Goal: Browse casually

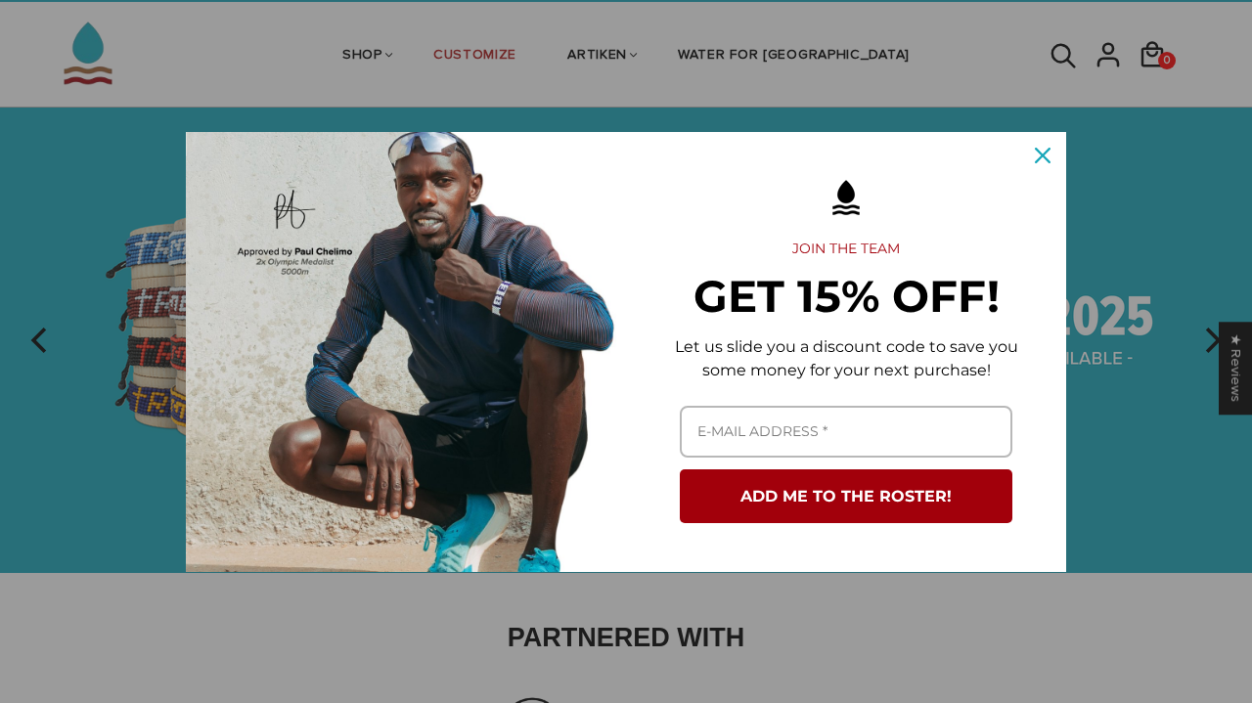
scroll to position [51, 0]
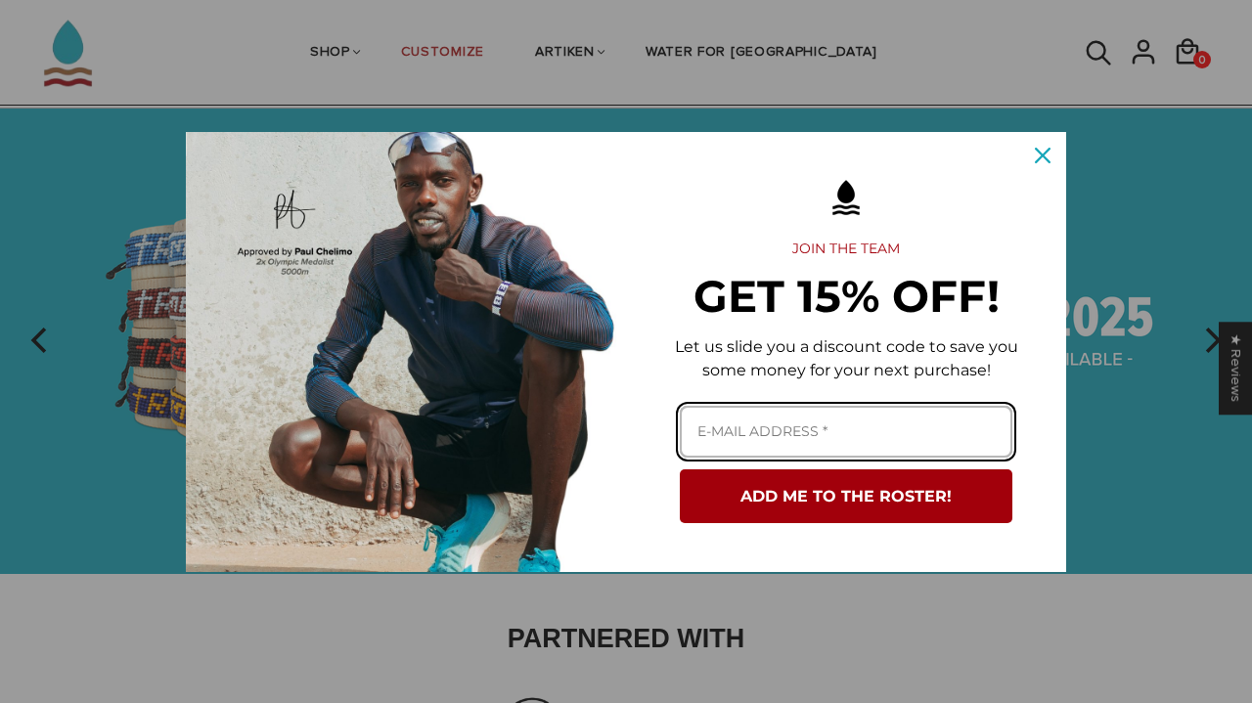
click at [879, 438] on input "Email field" at bounding box center [846, 432] width 332 height 52
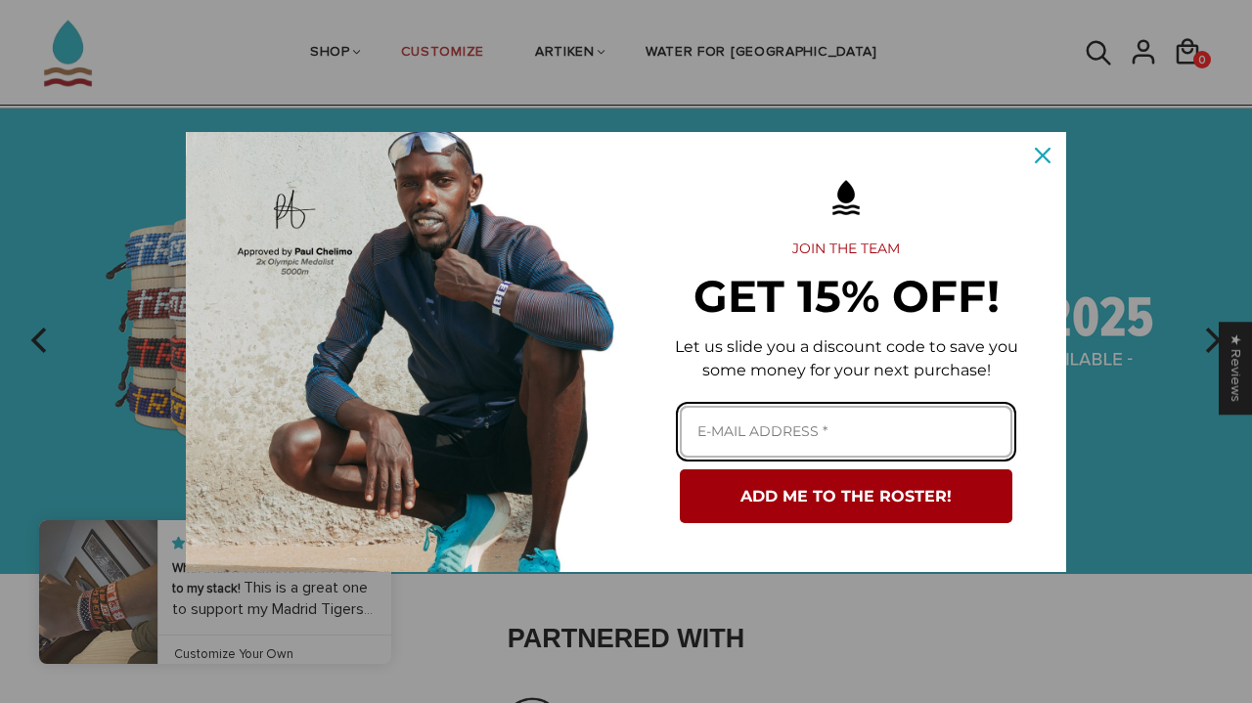
type input "sosagenaro7@gmail.com"
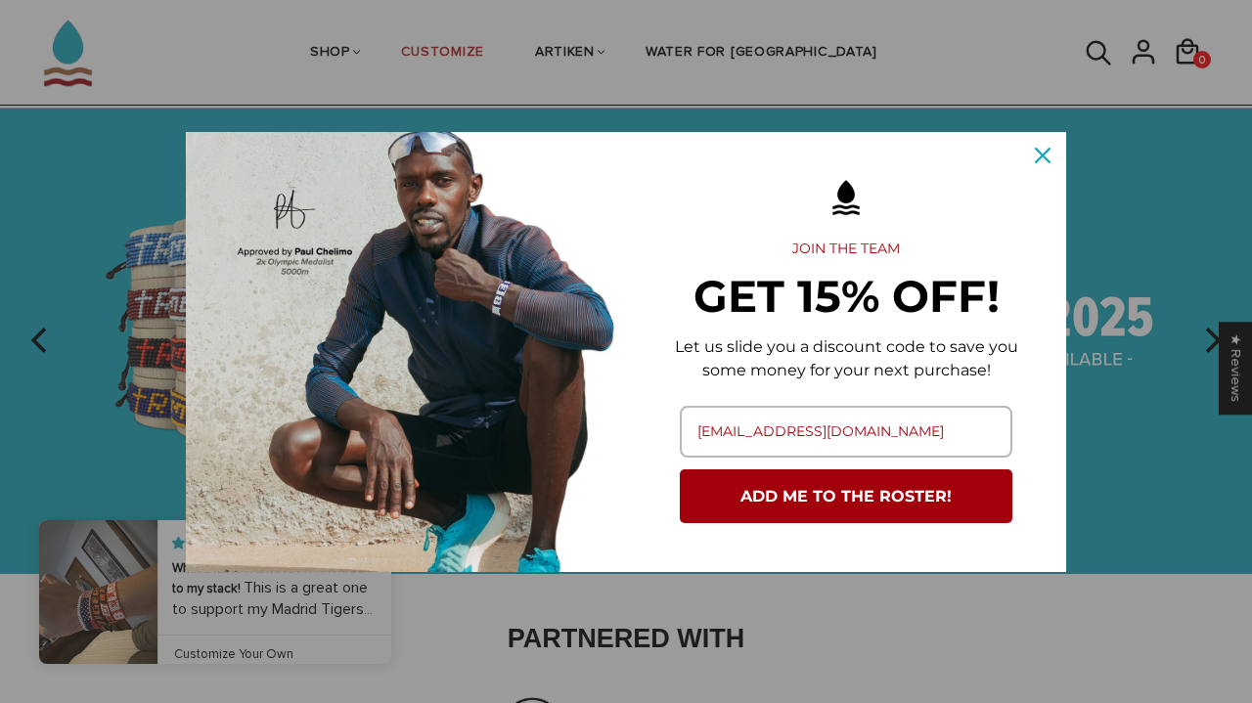
click at [796, 492] on button "ADD ME TO THE ROSTER!" at bounding box center [846, 496] width 332 height 54
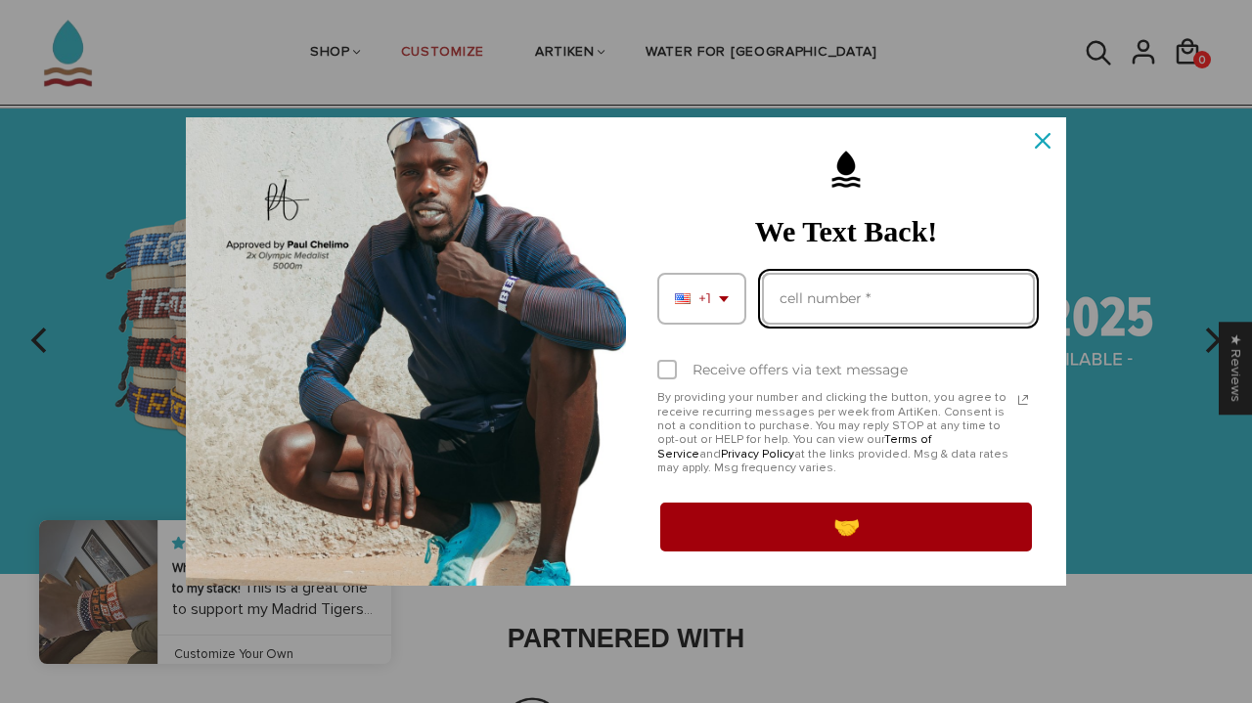
click at [816, 296] on input "Phone number field" at bounding box center [898, 299] width 273 height 52
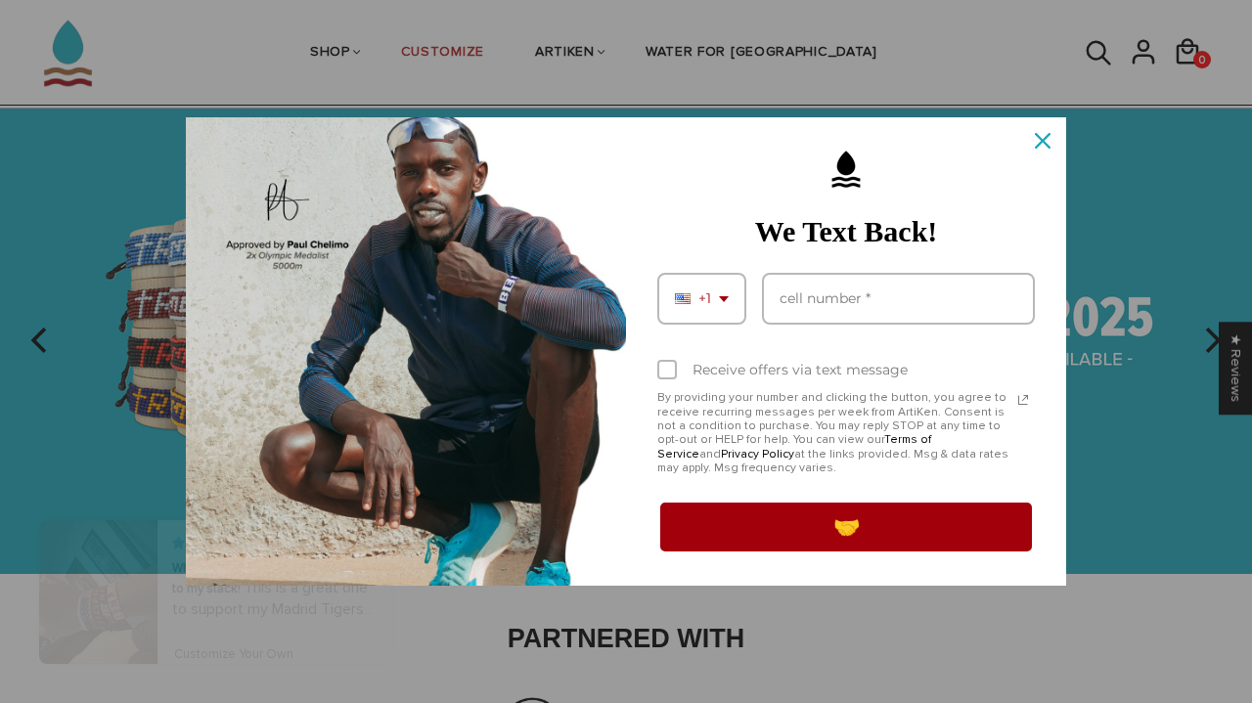
click at [1048, 138] on icon "close icon" at bounding box center [1043, 141] width 16 height 16
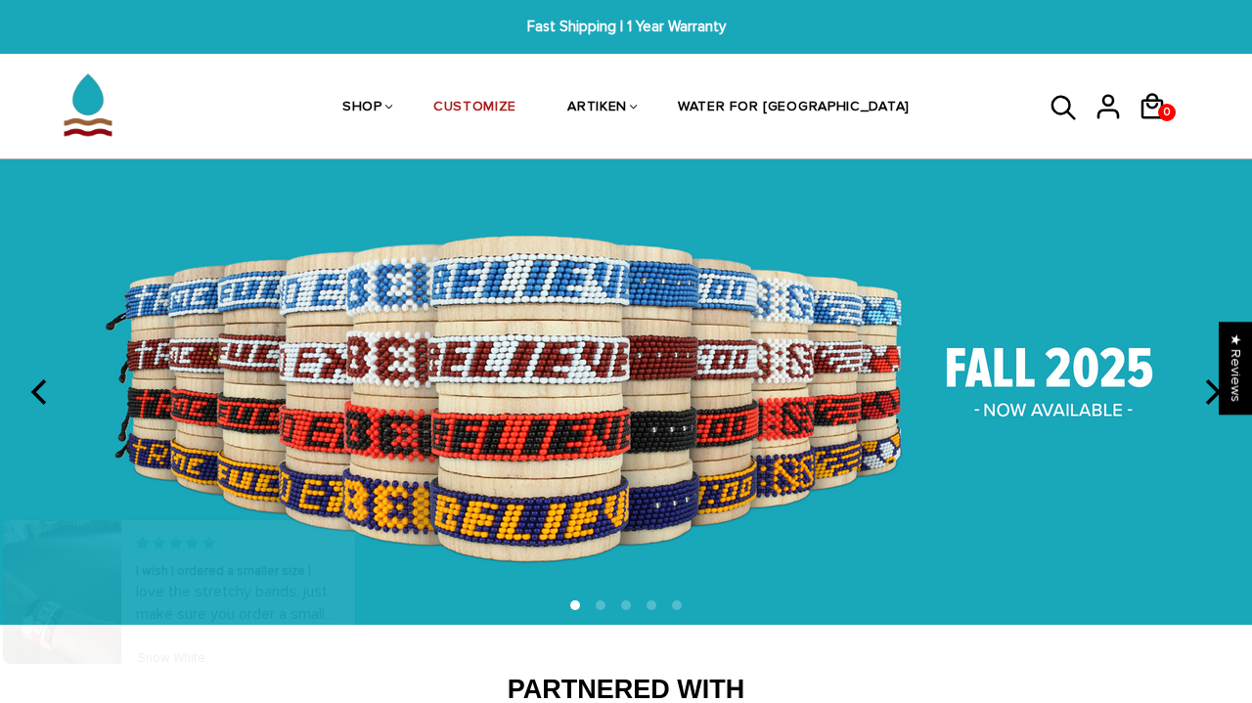
scroll to position [0, 0]
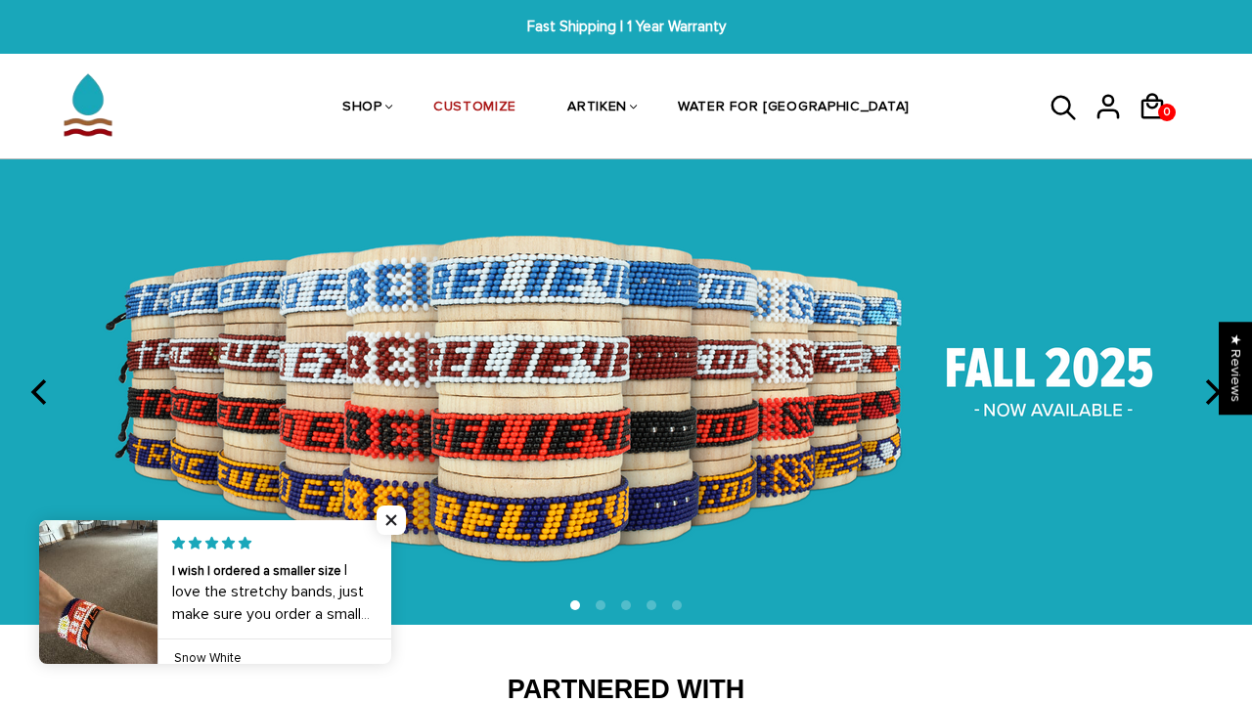
click at [1202, 391] on icon "next" at bounding box center [1210, 391] width 25 height 25
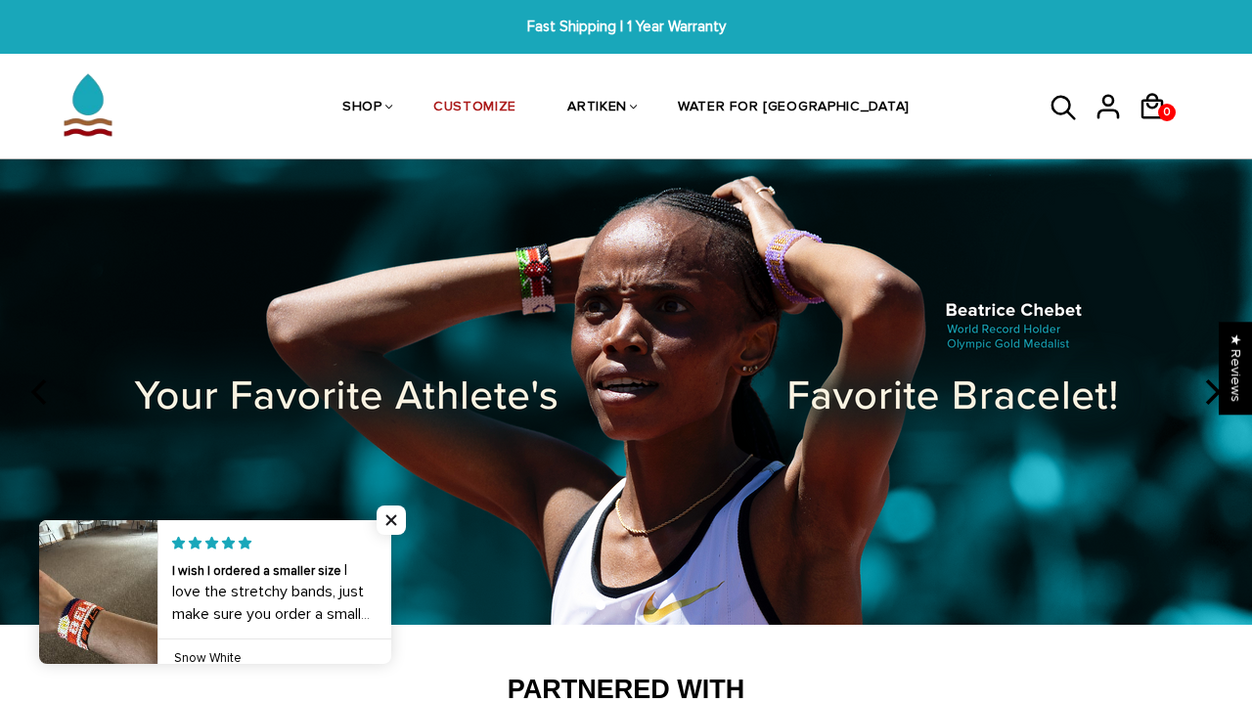
click at [1202, 391] on icon "next" at bounding box center [1210, 391] width 25 height 25
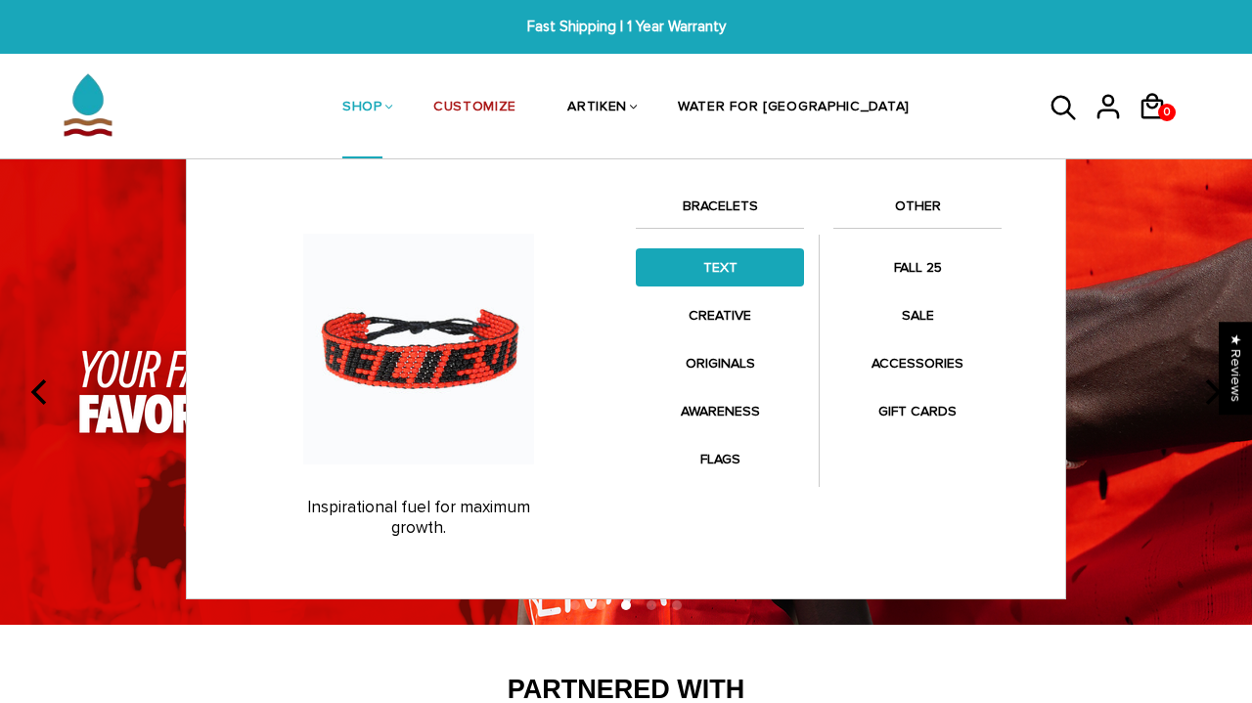
click at [730, 269] on link "TEXT" at bounding box center [720, 267] width 168 height 38
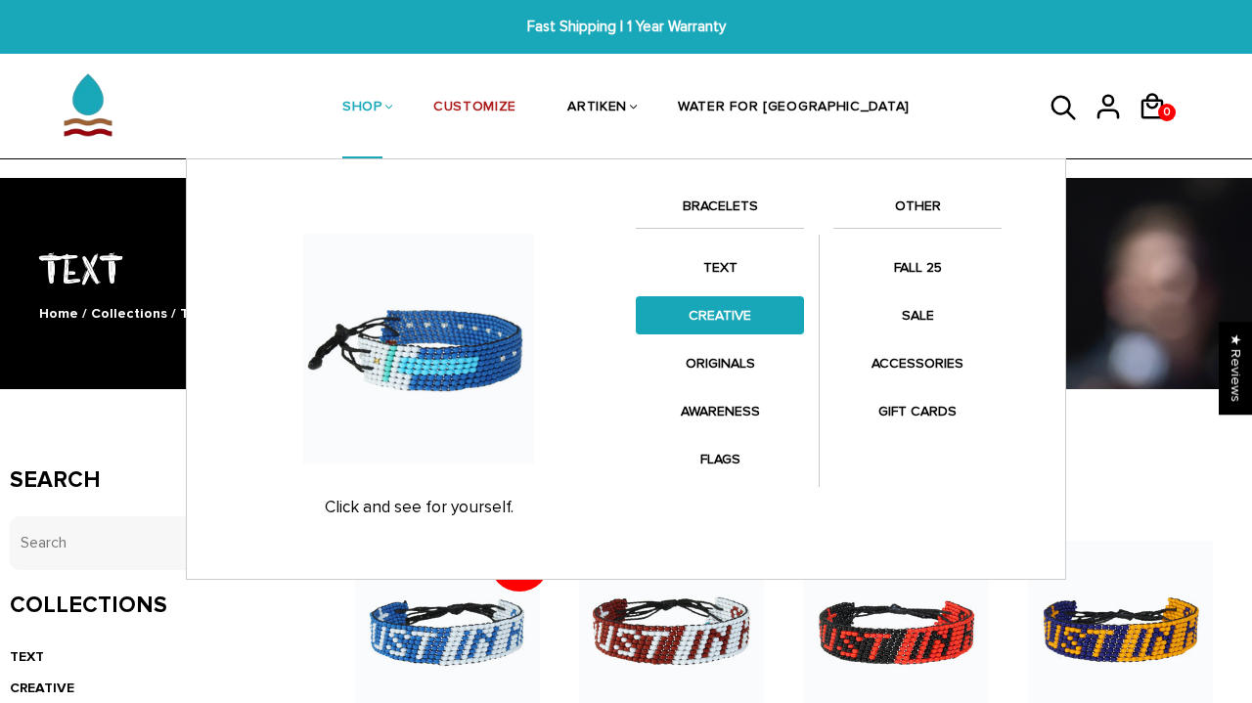
click at [724, 316] on link "CREATIVE" at bounding box center [720, 315] width 168 height 38
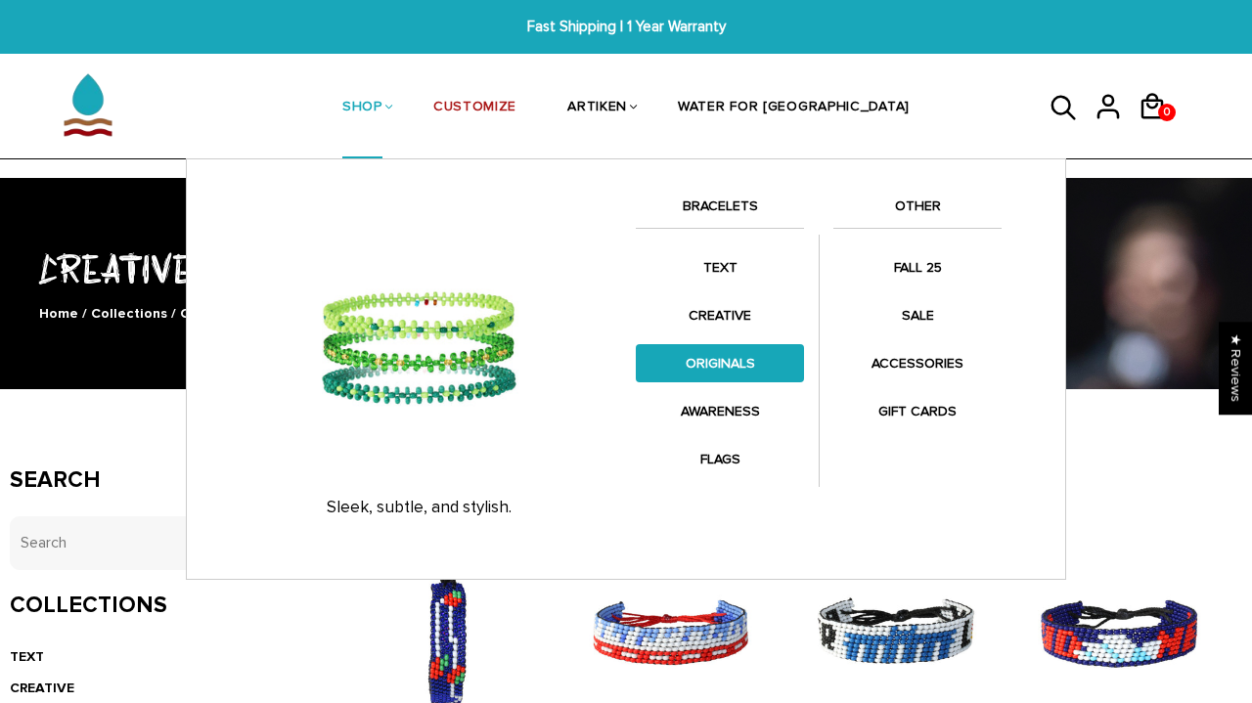
click at [729, 372] on link "ORIGINALS" at bounding box center [720, 363] width 168 height 38
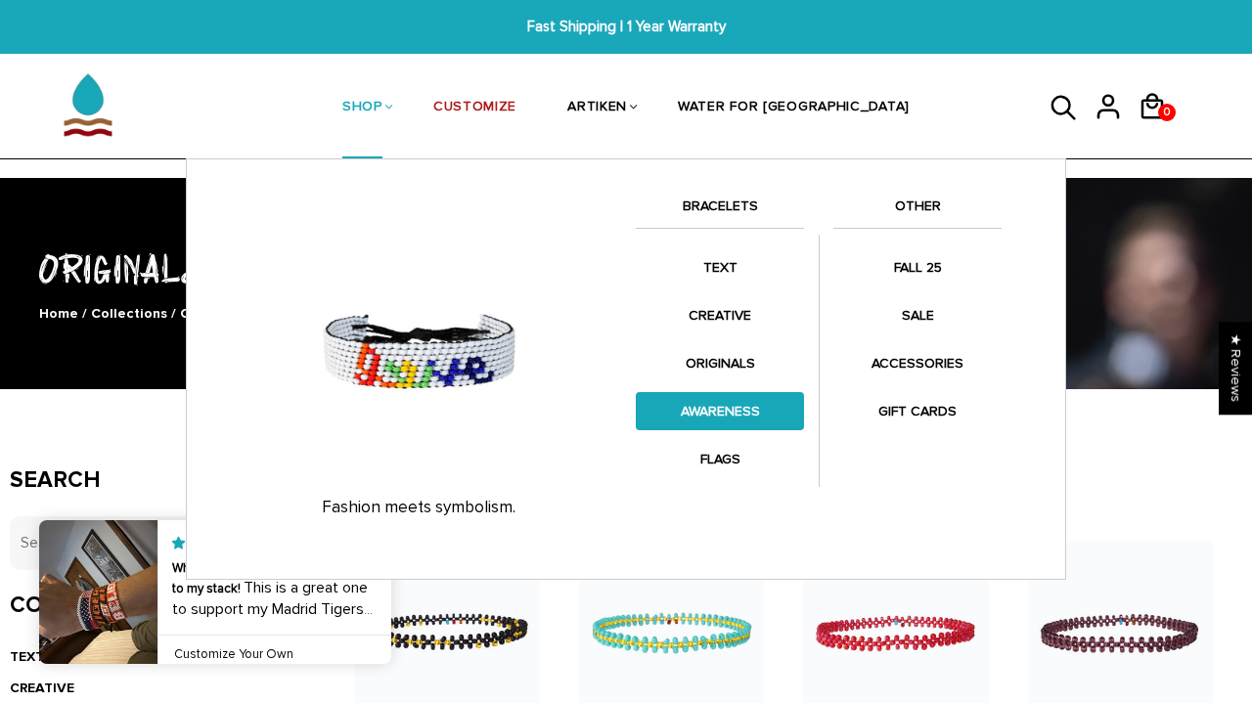
click at [744, 414] on link "AWARENESS" at bounding box center [720, 411] width 168 height 38
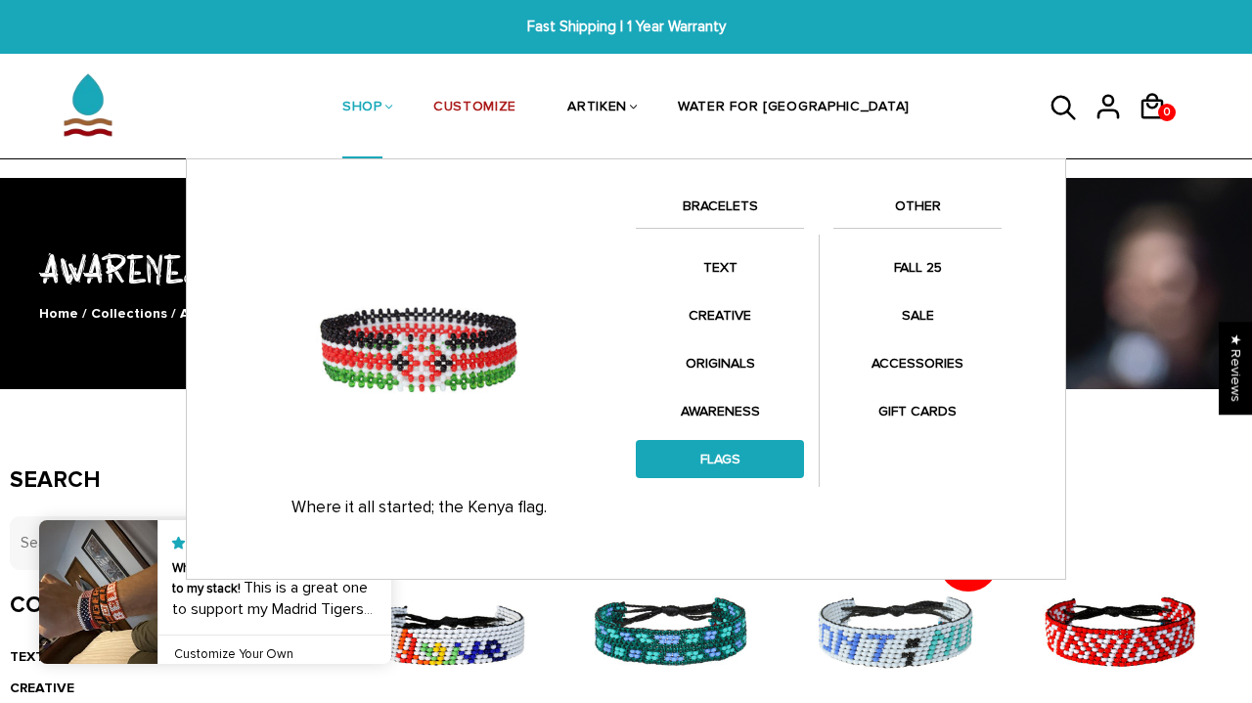
click at [755, 450] on link "FLAGS" at bounding box center [720, 459] width 168 height 38
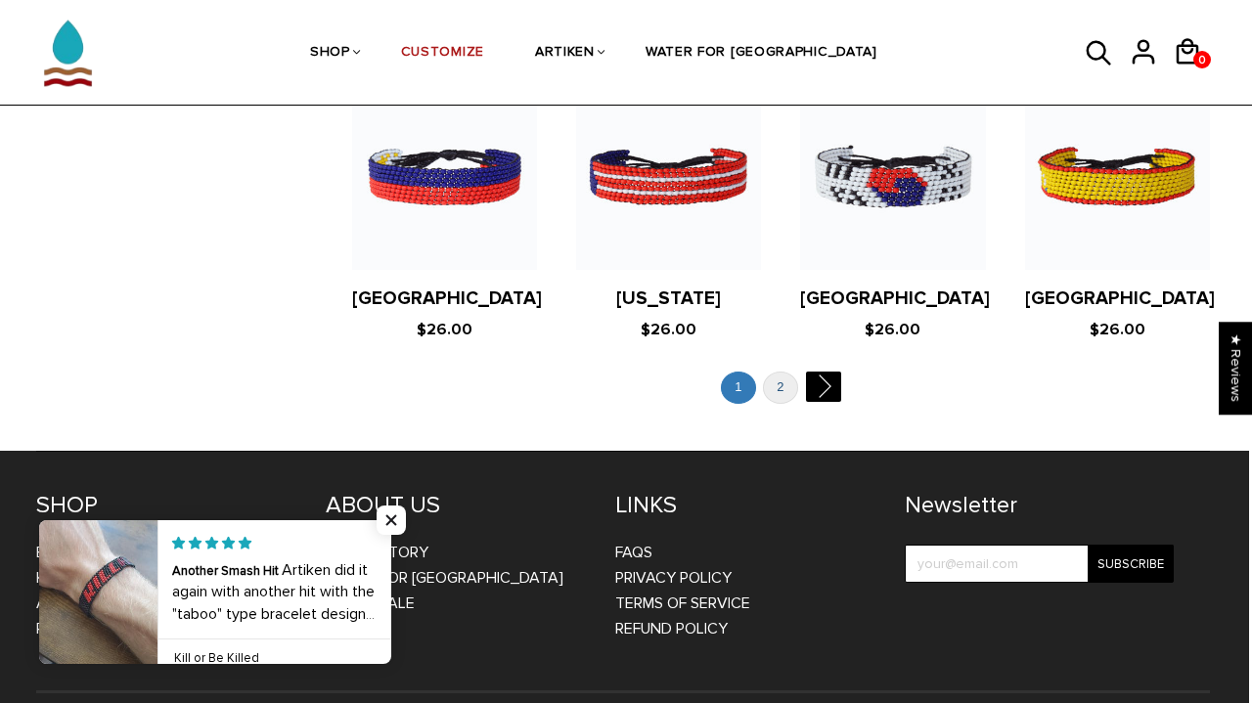
scroll to position [3903, 3]
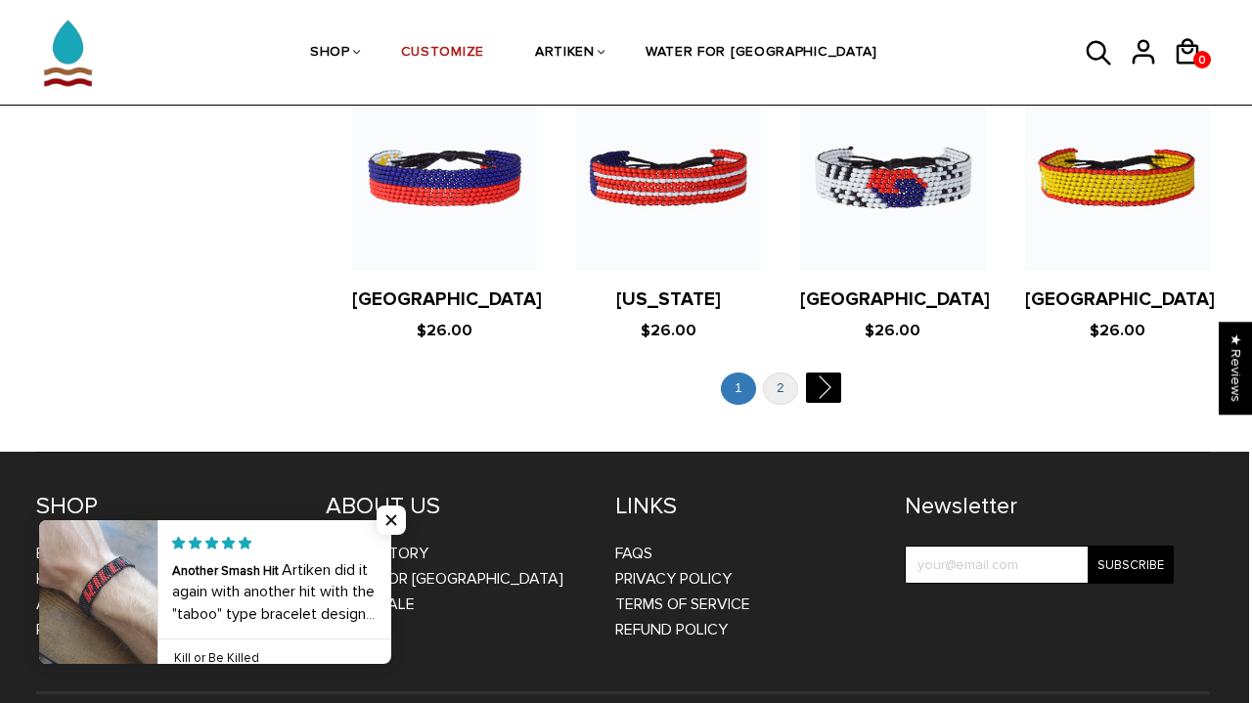
click at [785, 373] on link "2" at bounding box center [780, 389] width 35 height 32
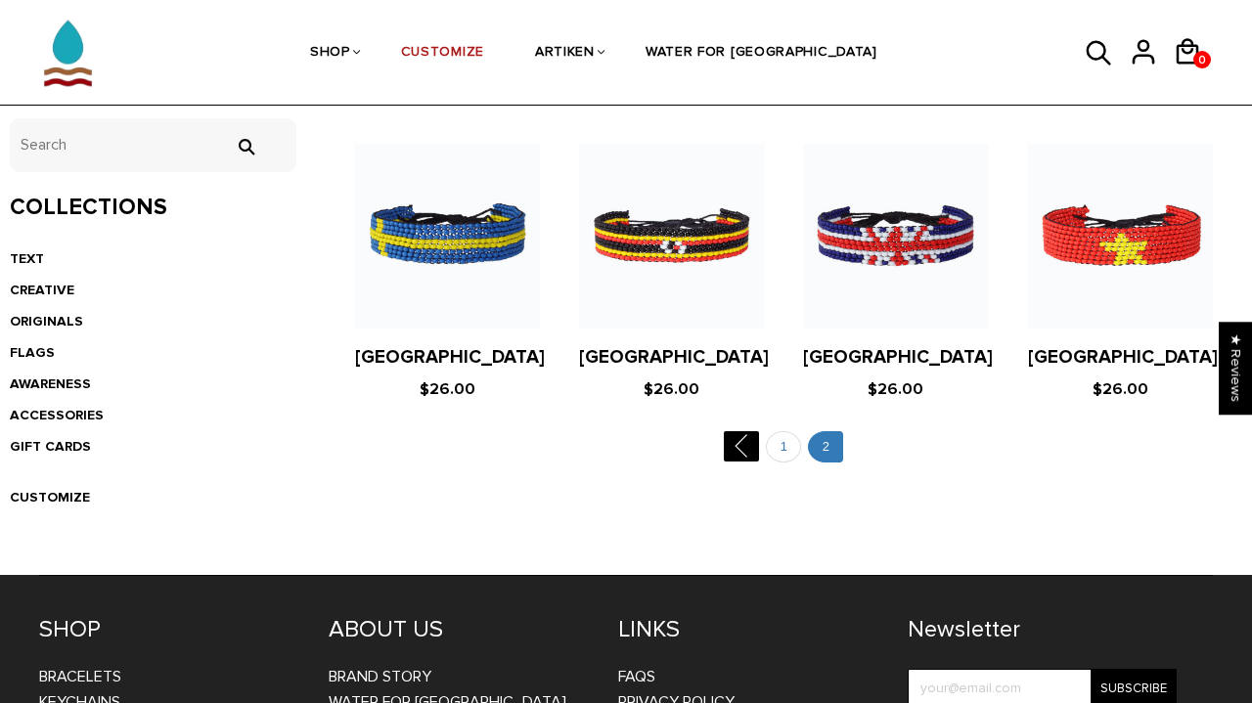
scroll to position [515, 0]
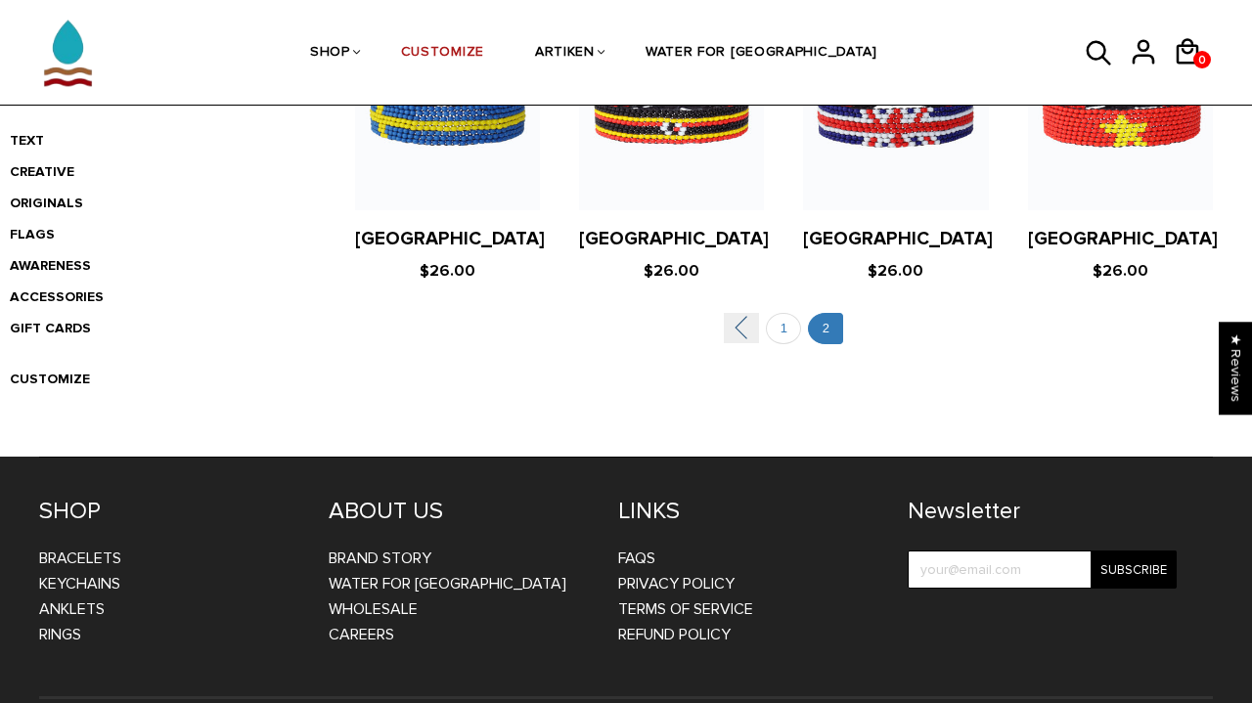
click at [748, 327] on link "" at bounding box center [741, 328] width 35 height 30
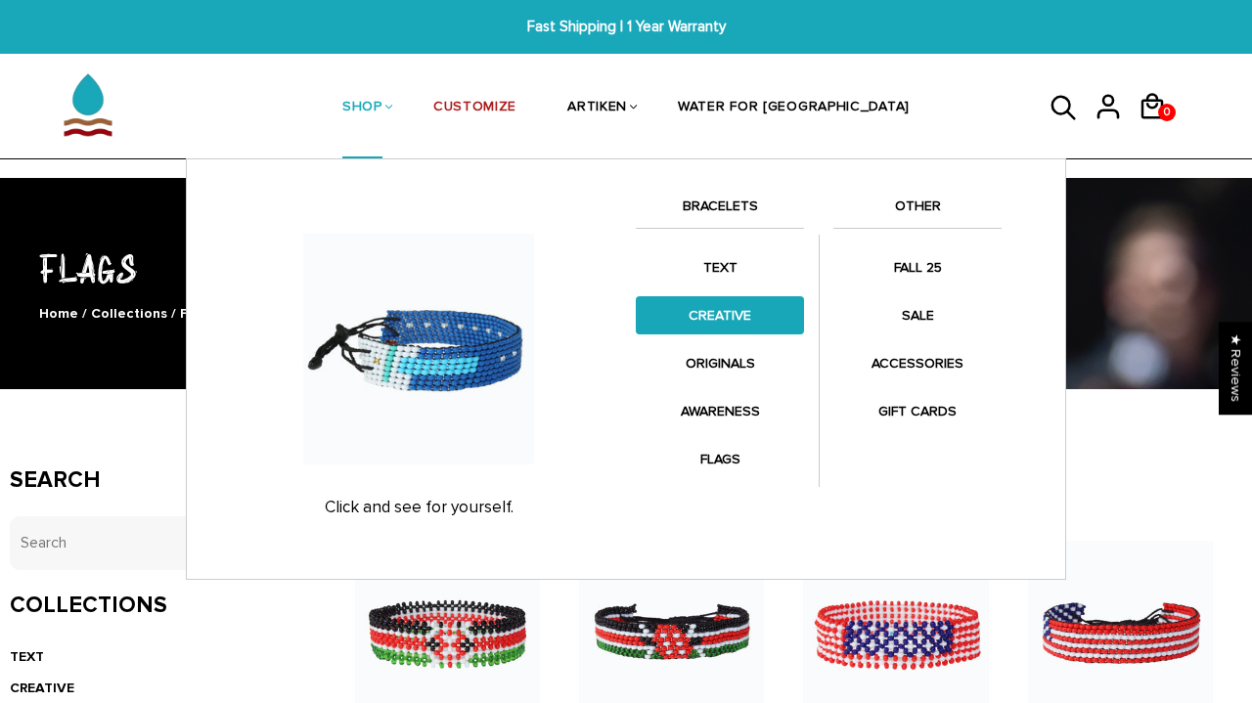
click at [723, 306] on link "CREATIVE" at bounding box center [720, 315] width 168 height 38
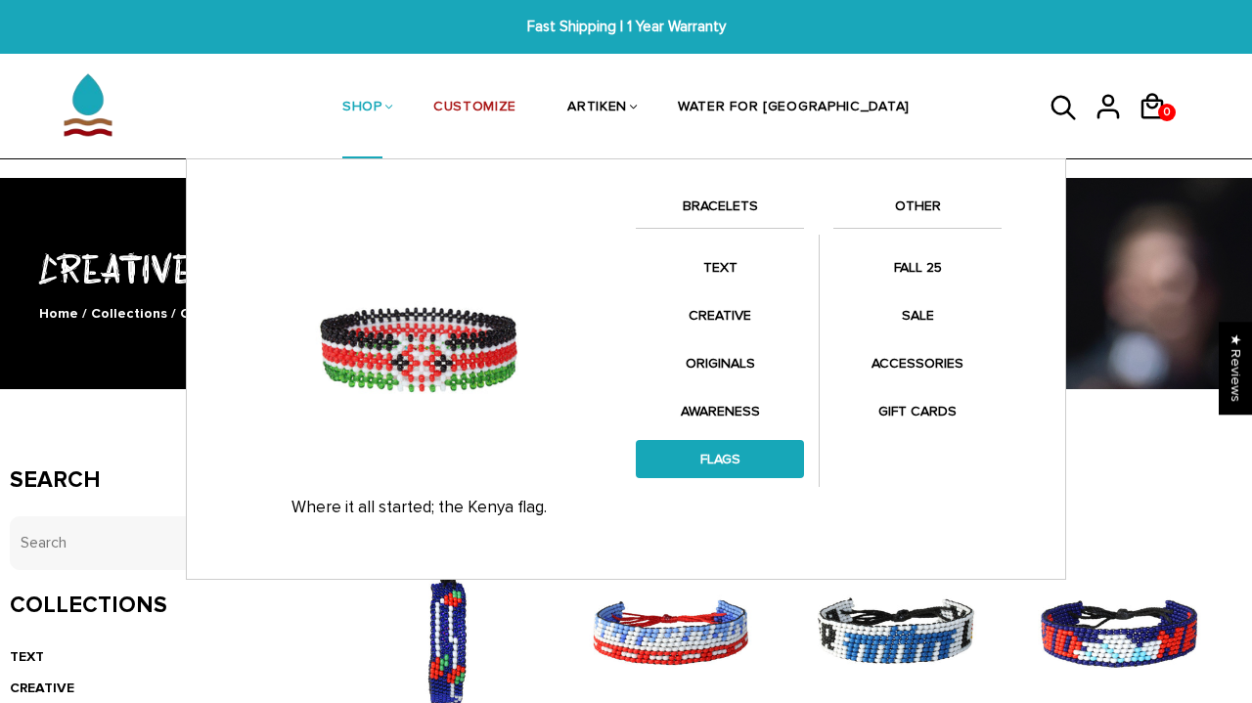
click at [737, 461] on link "FLAGS" at bounding box center [720, 459] width 168 height 38
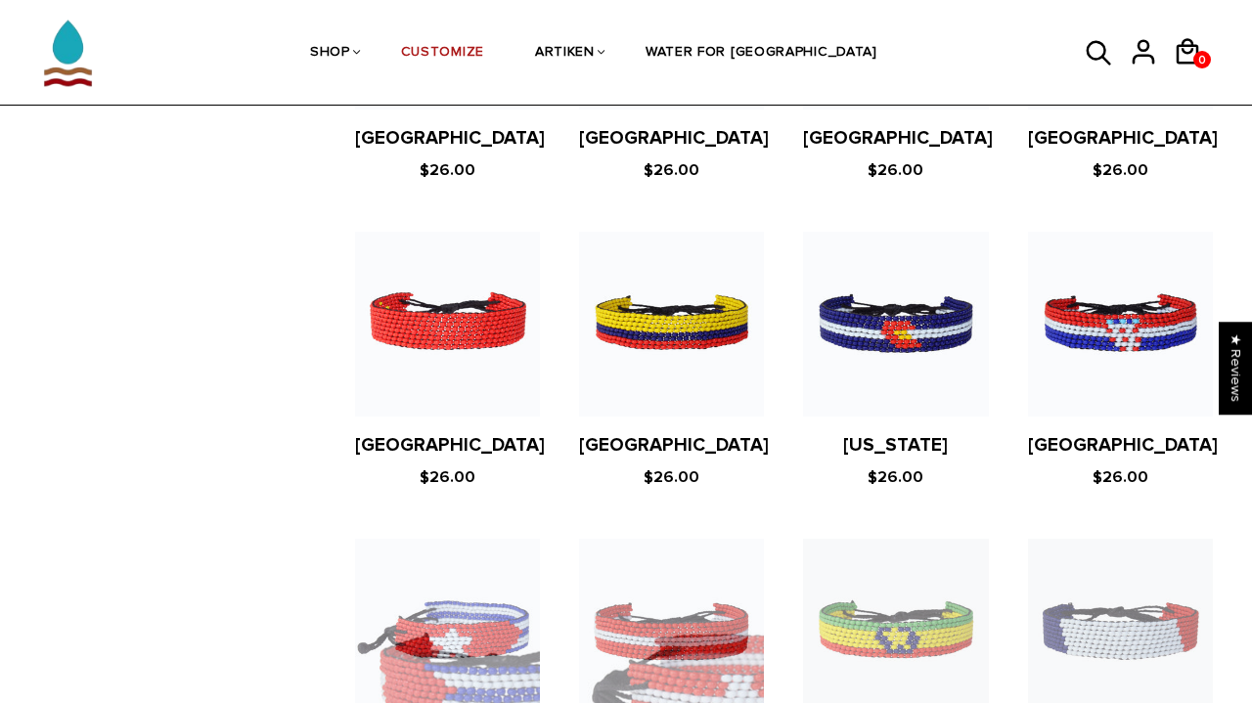
scroll to position [2240, 0]
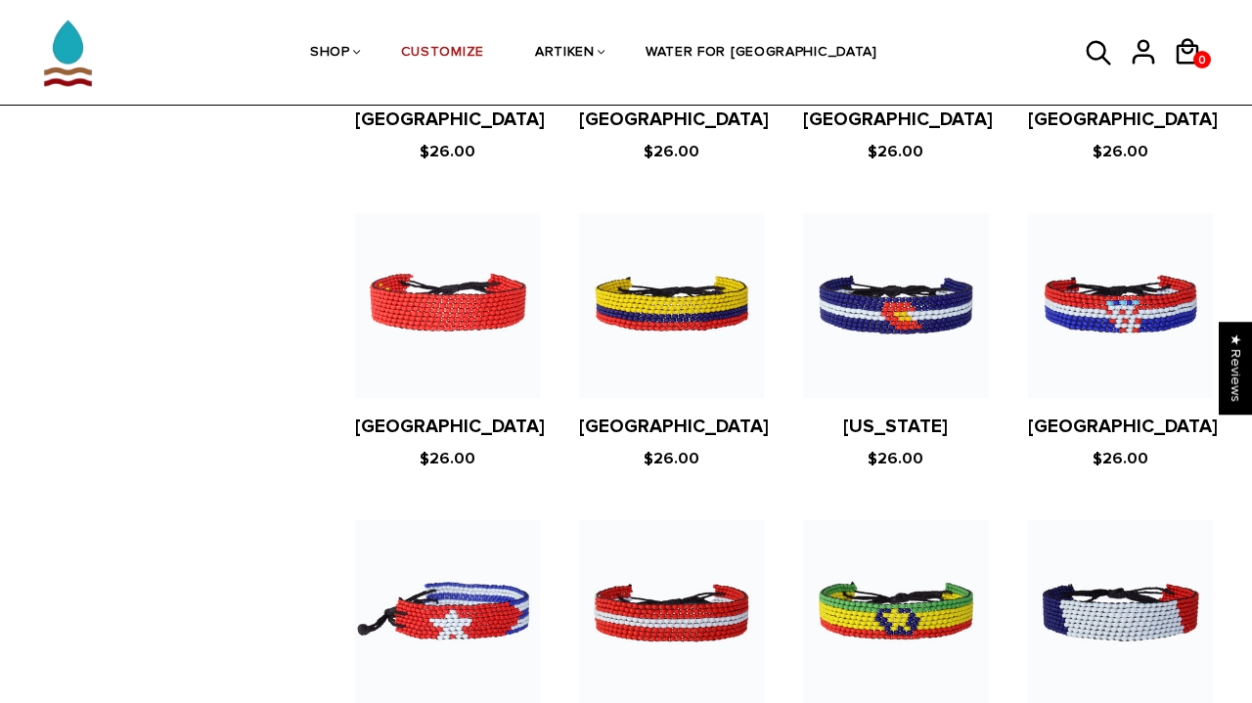
click at [905, 319] on figure at bounding box center [895, 305] width 185 height 185
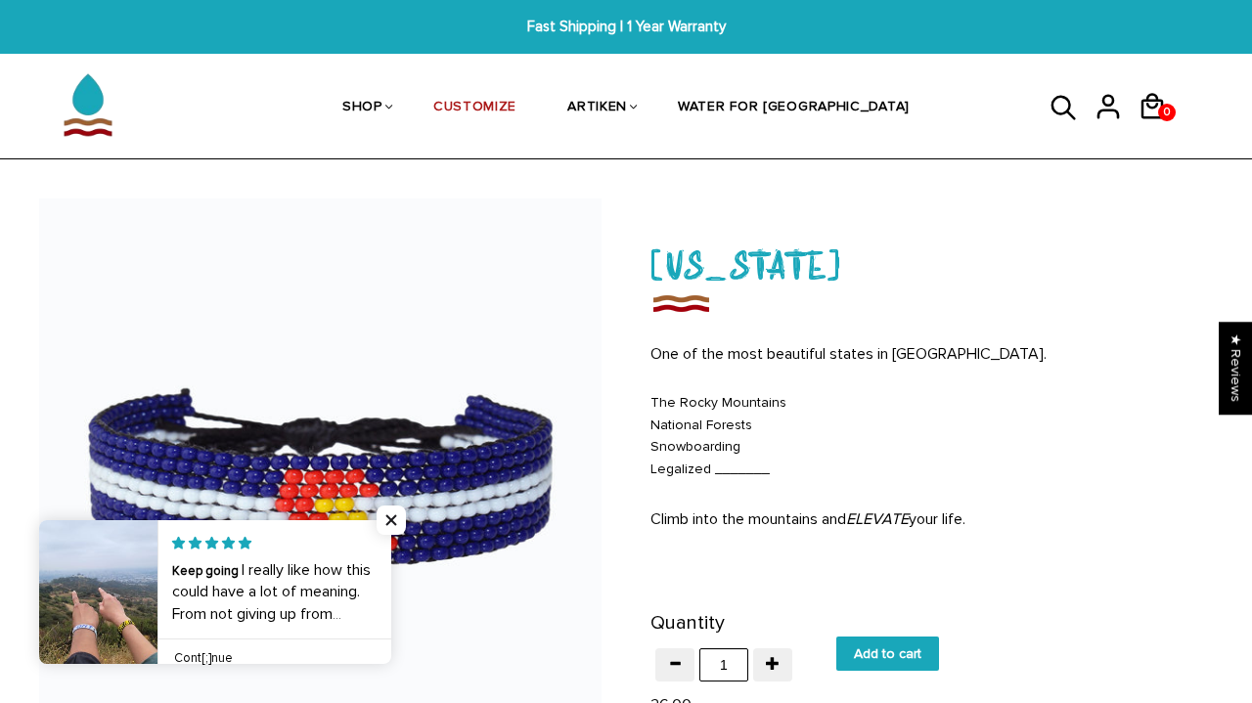
scroll to position [205, 0]
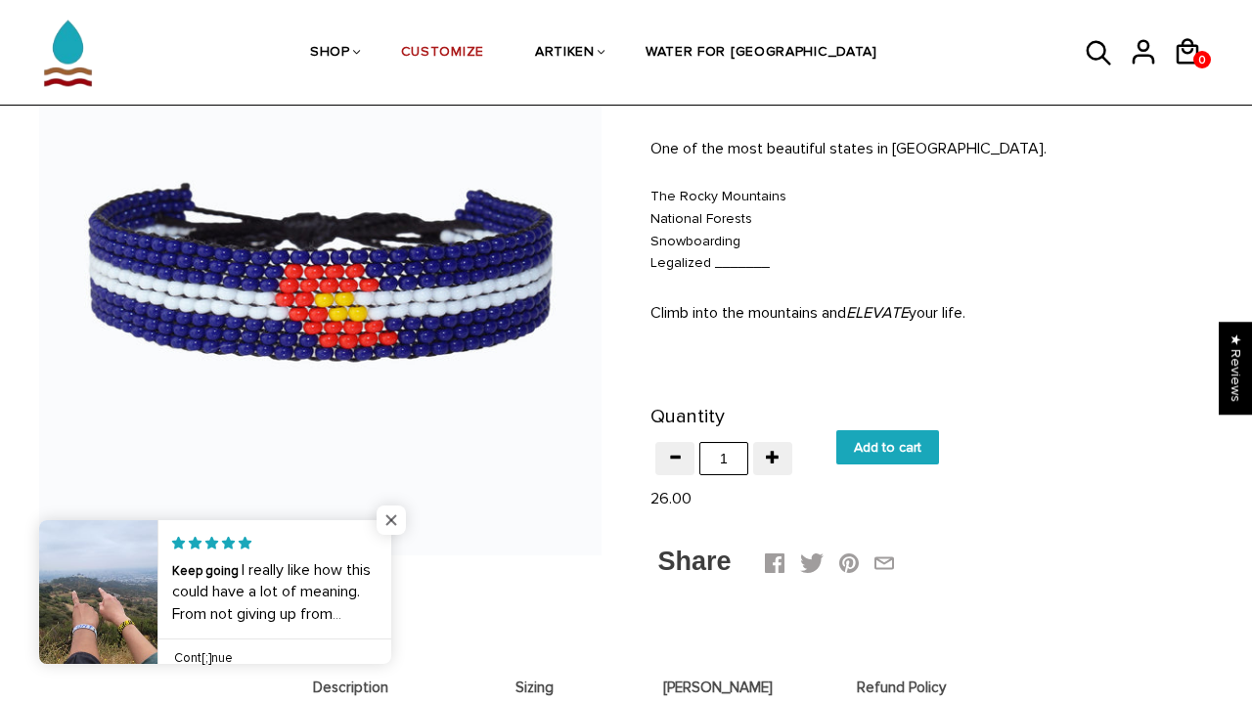
click at [396, 519] on span "Close popup widget" at bounding box center [390, 520] width 29 height 29
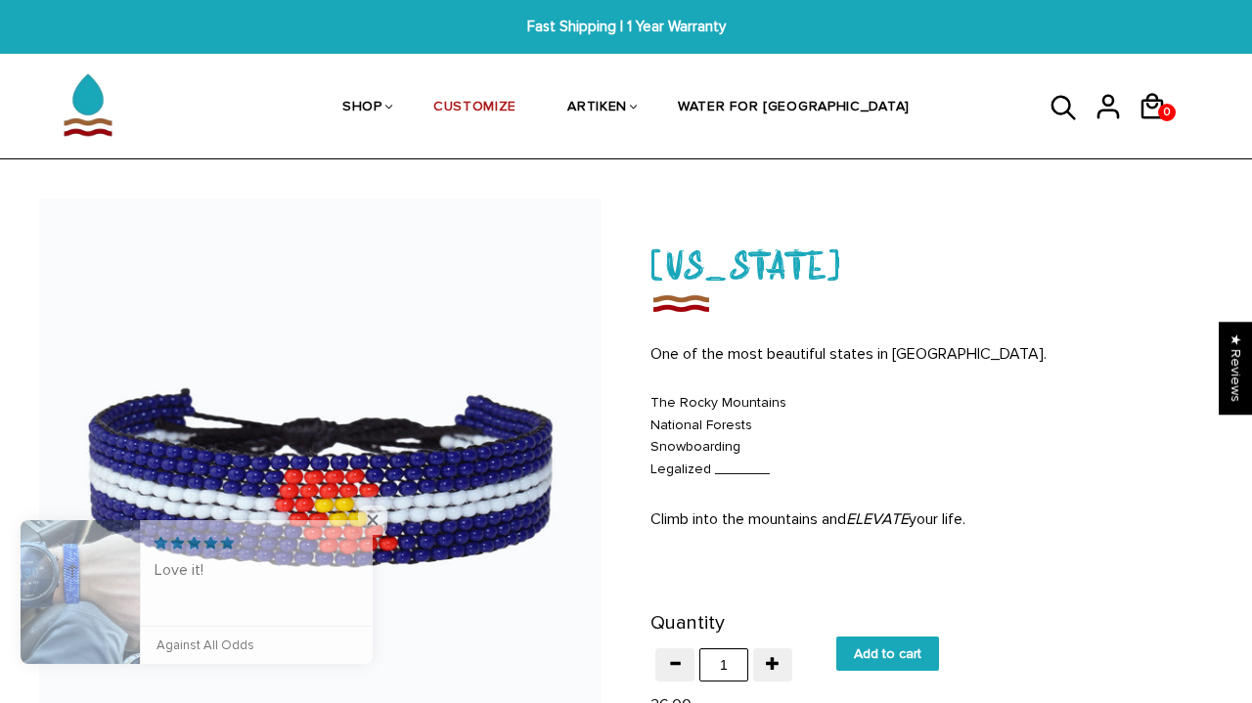
scroll to position [0, 0]
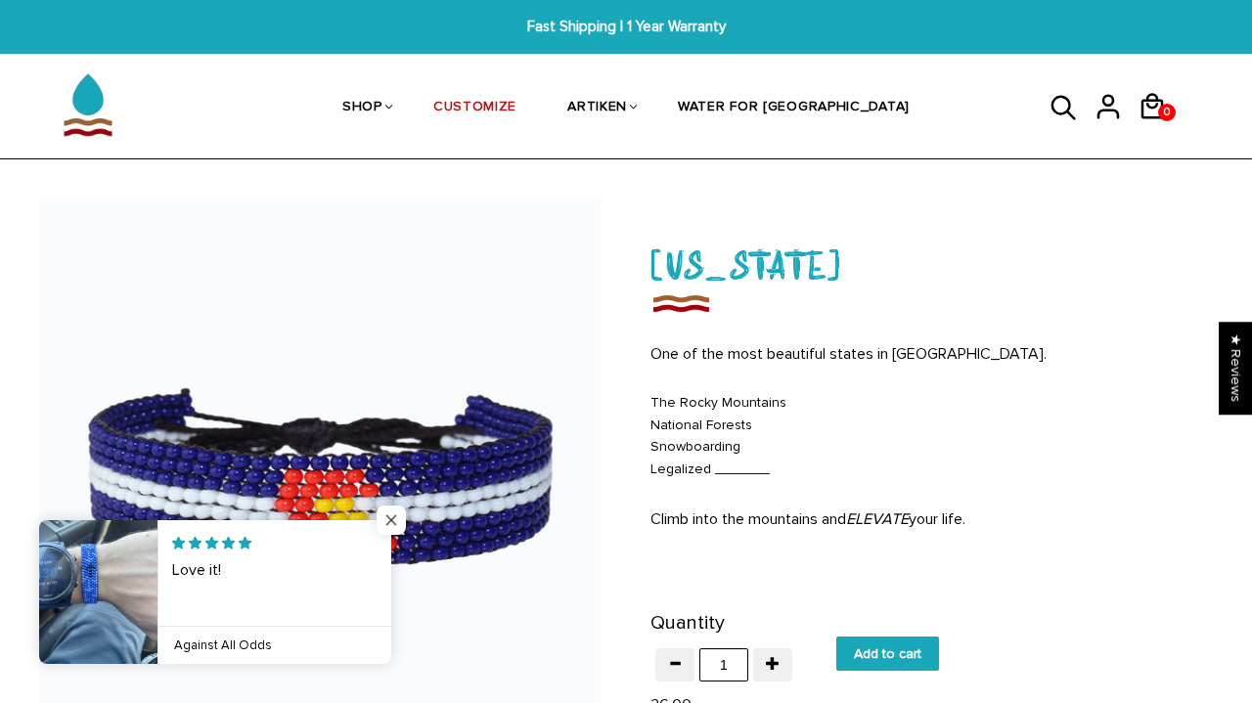
click at [393, 517] on span "Close popup widget" at bounding box center [390, 520] width 29 height 29
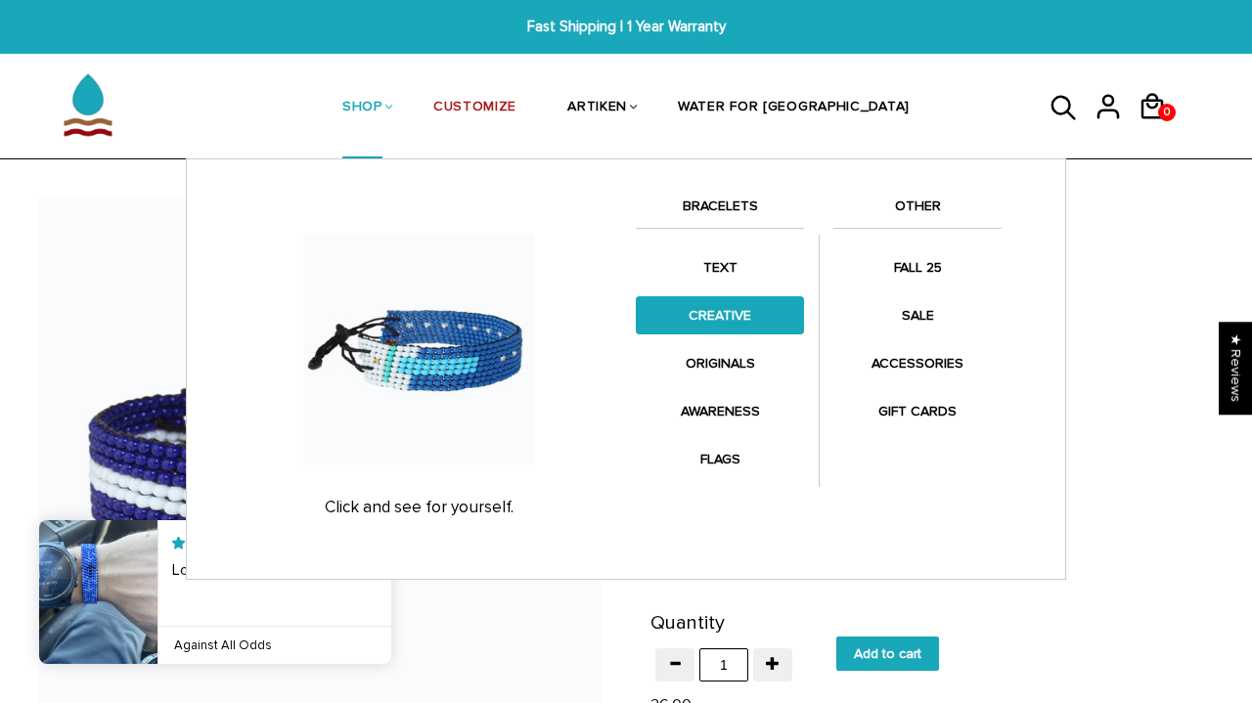
click at [674, 306] on link "CREATIVE" at bounding box center [720, 315] width 168 height 38
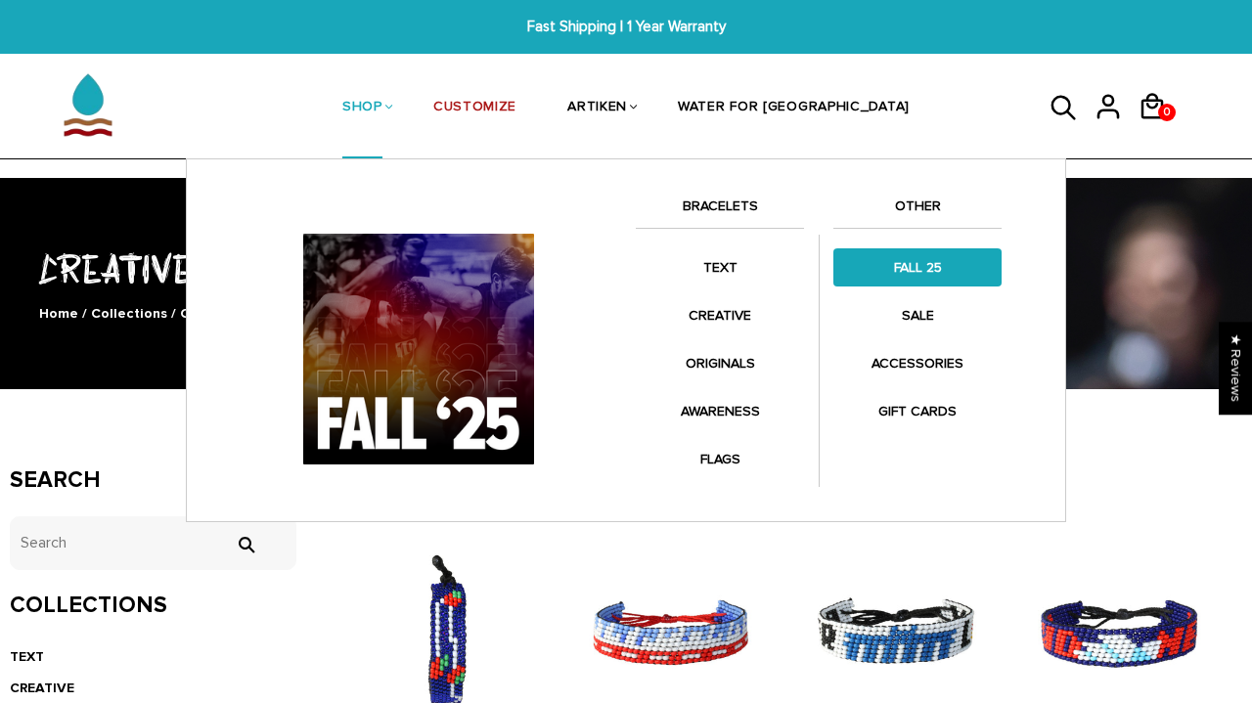
click at [930, 274] on link "FALL 25" at bounding box center [917, 267] width 168 height 38
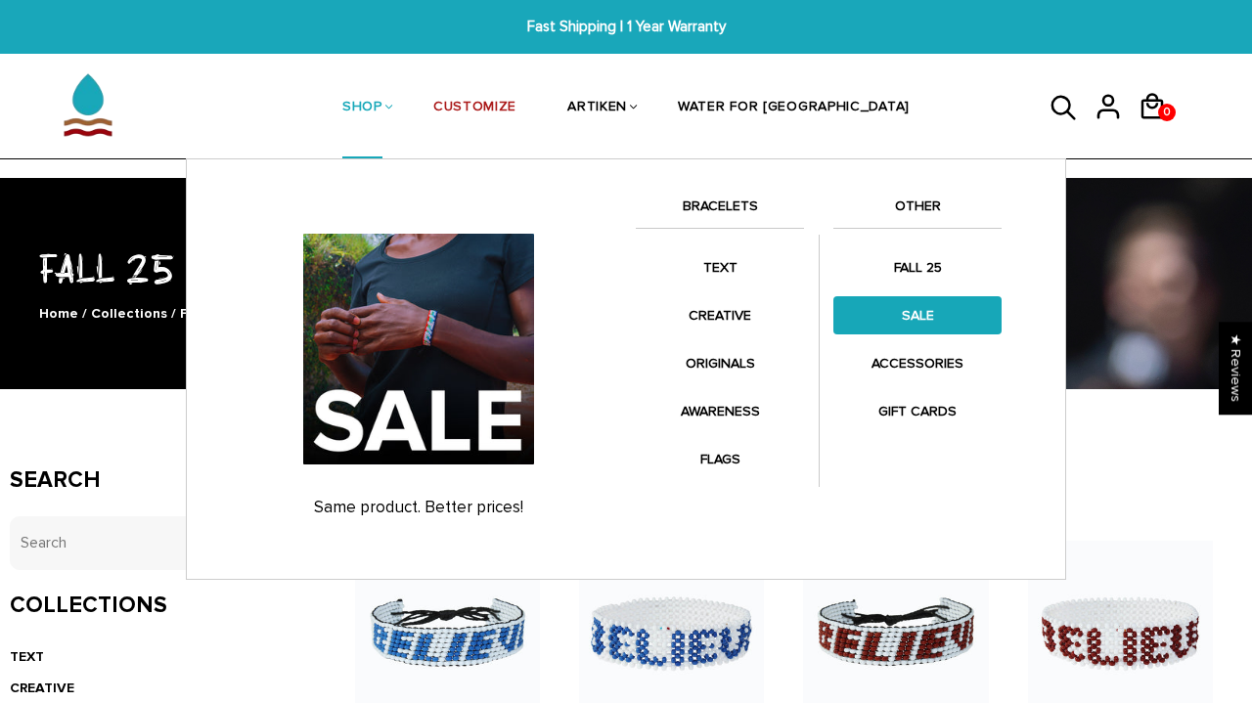
click at [925, 321] on link "SALE" at bounding box center [917, 315] width 168 height 38
